Goal: Check status: Check status

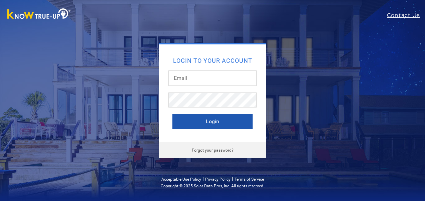
type input "[EMAIL_ADDRESS][DOMAIN_NAME]"
click at [206, 120] on button "Login" at bounding box center [212, 121] width 80 height 15
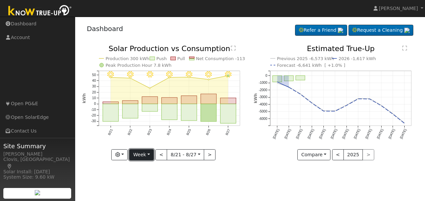
click at [142, 156] on button "Week" at bounding box center [141, 154] width 24 height 11
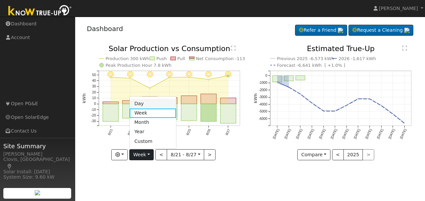
click at [142, 105] on link "Day" at bounding box center [153, 103] width 46 height 9
type input "[DATE]"
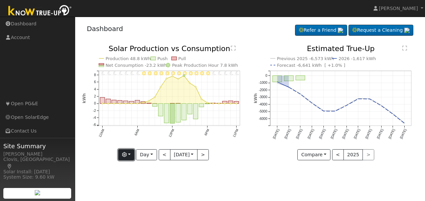
click at [128, 154] on button "button" at bounding box center [126, 154] width 16 height 11
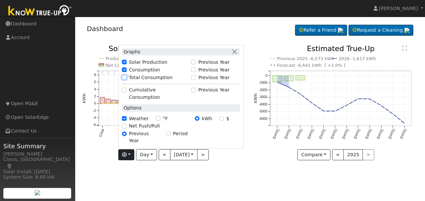
click at [125, 80] on input "Total Consumption" at bounding box center [124, 77] width 5 height 5
checkbox input "true"
click at [165, 173] on div "User Profile First name Last name Email Email Notifications No Emails No Emails…" at bounding box center [250, 109] width 350 height 184
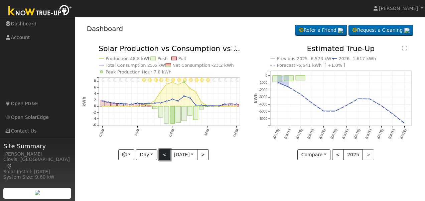
click at [161, 154] on button "<" at bounding box center [165, 154] width 12 height 11
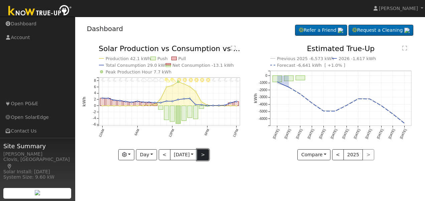
click at [203, 157] on button ">" at bounding box center [203, 154] width 12 height 11
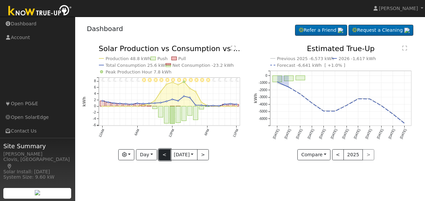
click at [162, 154] on button "<" at bounding box center [165, 154] width 12 height 11
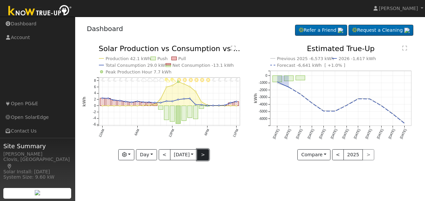
click at [204, 158] on button ">" at bounding box center [203, 154] width 12 height 11
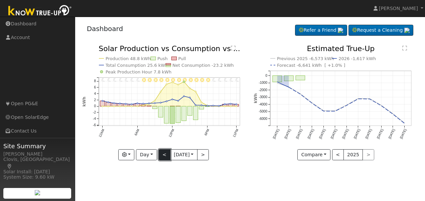
click at [159, 154] on button "<" at bounding box center [165, 154] width 12 height 11
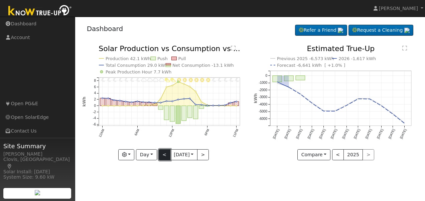
click at [159, 154] on button "<" at bounding box center [165, 154] width 12 height 11
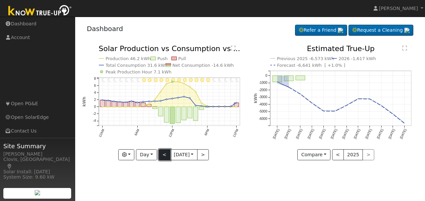
click at [159, 154] on button "<" at bounding box center [165, 154] width 12 height 11
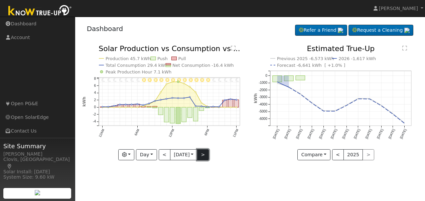
click at [203, 156] on button ">" at bounding box center [203, 154] width 12 height 11
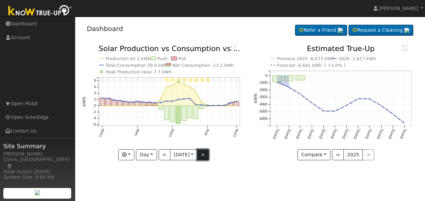
click at [203, 156] on button ">" at bounding box center [203, 154] width 12 height 11
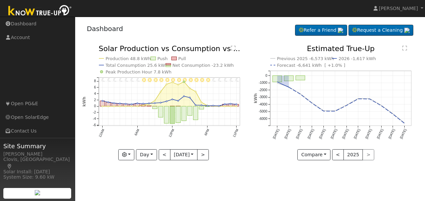
click at [236, 184] on div "User Profile First name Last name Email Email Notifications No Emails No Emails…" at bounding box center [250, 109] width 350 height 184
click at [162, 156] on button "<" at bounding box center [165, 154] width 12 height 11
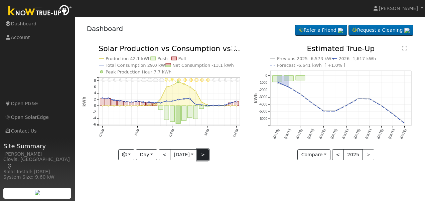
click at [203, 153] on button ">" at bounding box center [203, 154] width 12 height 11
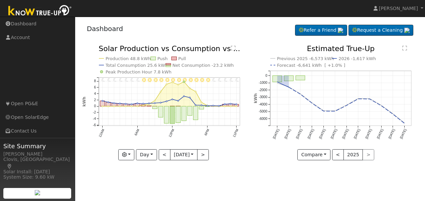
click at [266, 164] on div "Previous 2025 -6,573 kWh 2026 -1,617 kWh Forecast -6,641 kWh [ +1.0% ] [DATE] […" at bounding box center [336, 107] width 172 height 125
click at [203, 156] on button ">" at bounding box center [203, 154] width 12 height 11
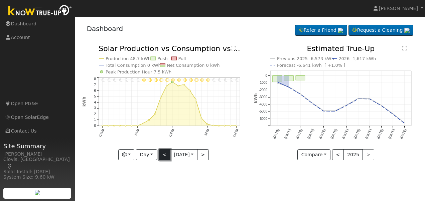
click at [164, 153] on button "<" at bounding box center [165, 154] width 12 height 11
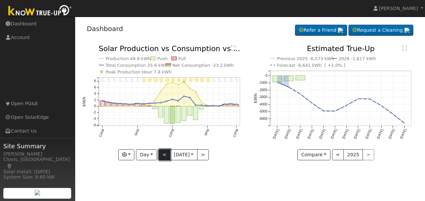
click at [164, 153] on button "<" at bounding box center [165, 154] width 12 height 11
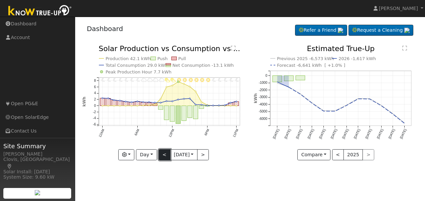
click at [163, 154] on button "<" at bounding box center [165, 154] width 12 height 11
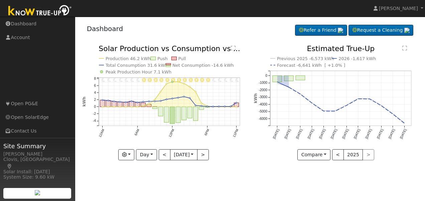
click at [185, 177] on div "User Profile First name Last name Email Email Notifications No Emails No Emails…" at bounding box center [250, 109] width 350 height 184
click at [205, 155] on button ">" at bounding box center [203, 154] width 12 height 11
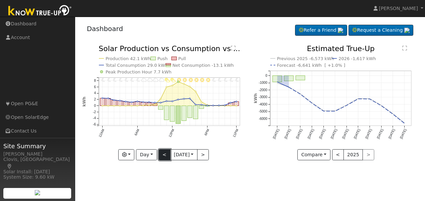
click at [161, 157] on button "<" at bounding box center [165, 154] width 12 height 11
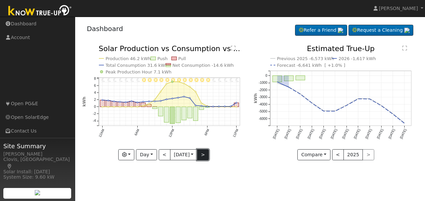
click at [206, 158] on button ">" at bounding box center [203, 154] width 12 height 11
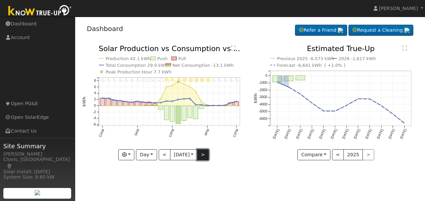
click at [204, 155] on button ">" at bounding box center [203, 154] width 12 height 11
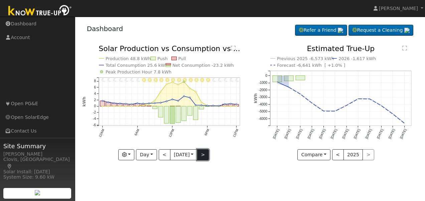
click at [204, 155] on button ">" at bounding box center [203, 154] width 12 height 11
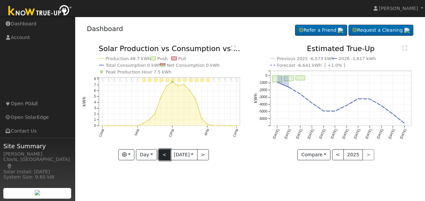
click at [163, 155] on button "<" at bounding box center [165, 154] width 12 height 11
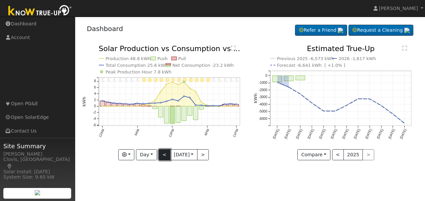
click at [163, 155] on button "<" at bounding box center [165, 154] width 12 height 11
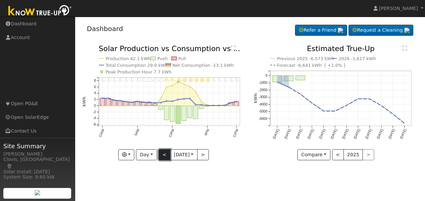
click at [163, 155] on button "<" at bounding box center [165, 154] width 12 height 11
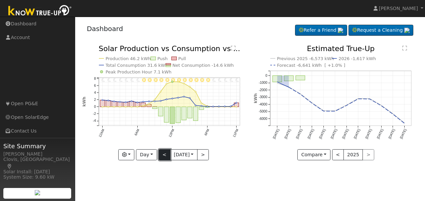
click at [163, 155] on button "<" at bounding box center [165, 154] width 12 height 11
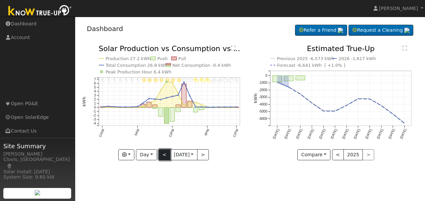
click at [163, 155] on button "<" at bounding box center [165, 154] width 12 height 11
type input "[DATE]"
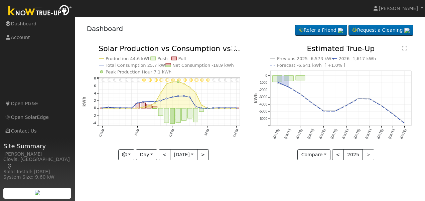
click at [227, 165] on div "11PM - Clear 10PM - Clear 9PM - Clear 8PM - Clear 7PM - Clear 6PM - Clear 5PM -…" at bounding box center [164, 107] width 172 height 125
